Goal: Check status: Check status

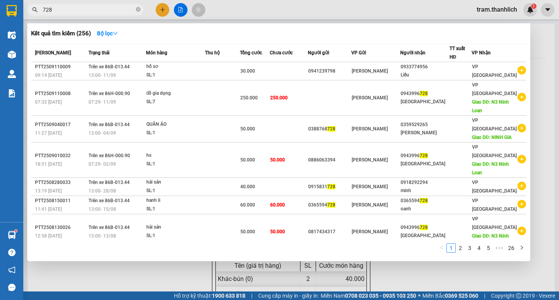
drag, startPoint x: 188, startPoint y: 279, endPoint x: 97, endPoint y: 192, distance: 125.2
click at [187, 279] on div at bounding box center [279, 150] width 559 height 300
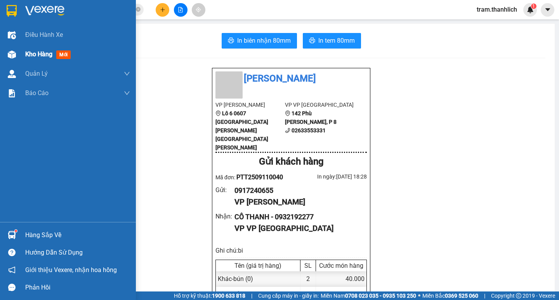
click at [30, 56] on span "Kho hàng" at bounding box center [38, 53] width 27 height 7
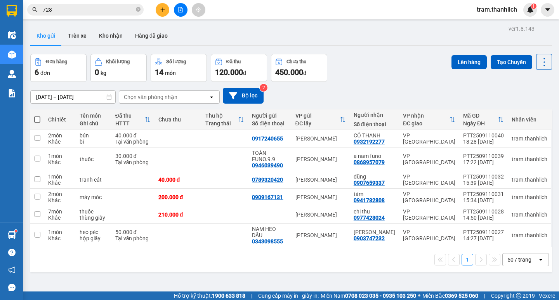
click at [100, 1] on div "Kết quả [PERSON_NAME] ( 256 ) Bộ lọc Mã ĐH Trạng thái Món hàng Thu hộ [PERSON_N…" at bounding box center [279, 9] width 559 height 19
click at [99, 4] on span "728" at bounding box center [85, 10] width 116 height 12
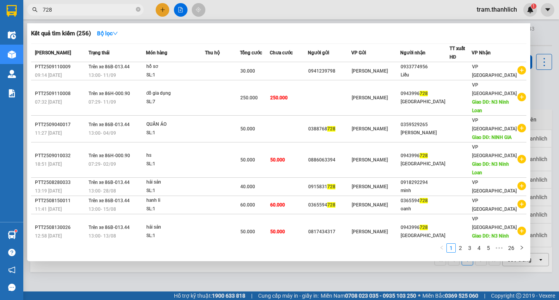
click at [97, 10] on input "728" at bounding box center [89, 9] width 92 height 9
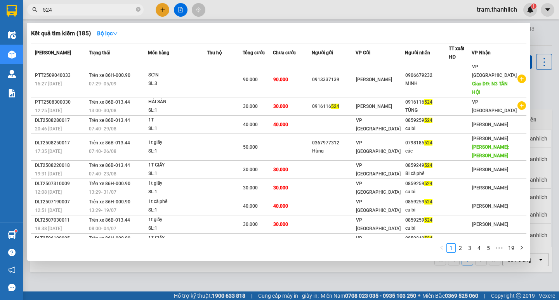
type input "524"
click at [184, 281] on div at bounding box center [279, 150] width 559 height 300
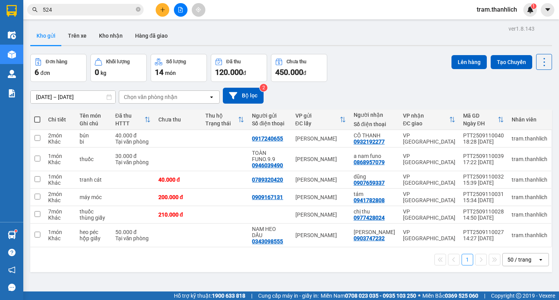
drag, startPoint x: 108, startPoint y: 109, endPoint x: 311, endPoint y: 94, distance: 203.3
click at [311, 94] on div "[DATE] – [DATE] Press the down arrow key to interact with the calendar and sele…" at bounding box center [291, 96] width 522 height 16
